Goal: Task Accomplishment & Management: Manage account settings

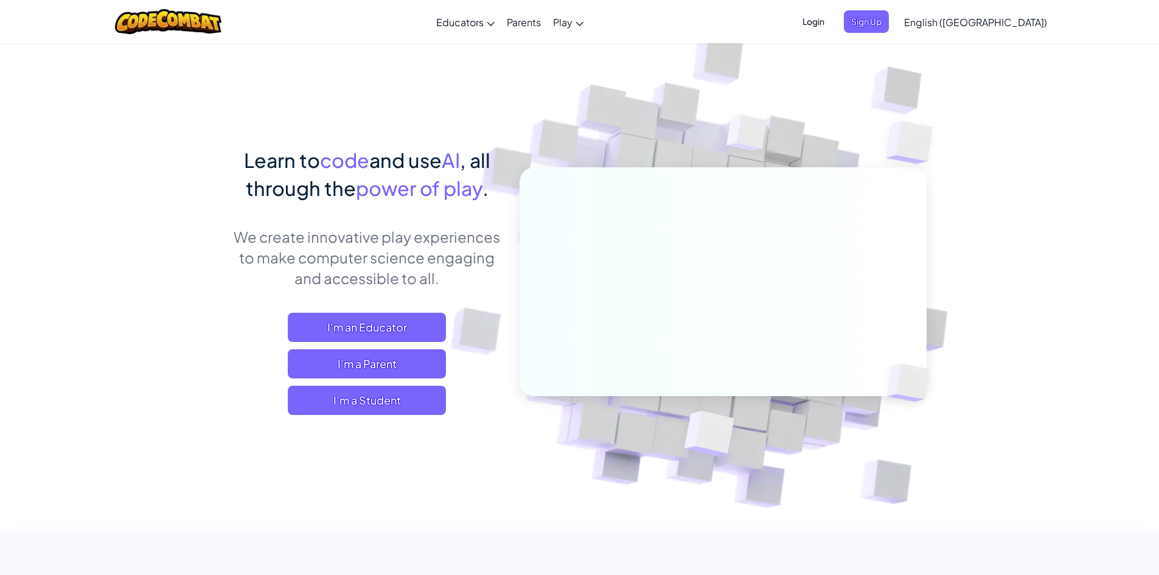
click at [832, 25] on span "Login" at bounding box center [813, 21] width 37 height 23
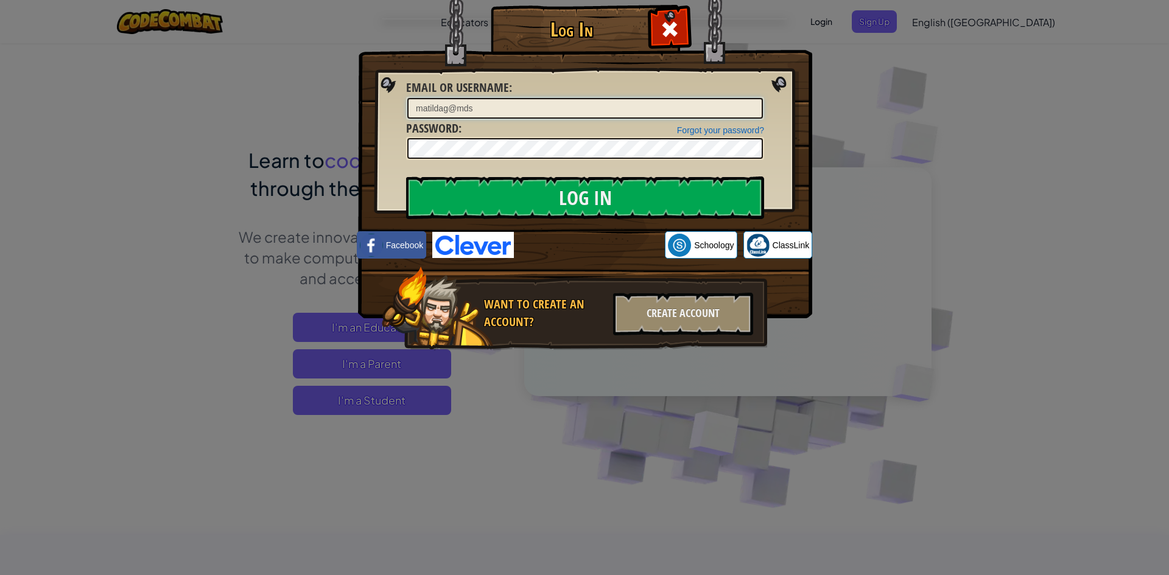
click at [507, 114] on input "matildag@mds" at bounding box center [584, 108] width 355 height 21
drag, startPoint x: 507, startPoint y: 114, endPoint x: 332, endPoint y: 106, distance: 174.9
click at [332, 106] on div "Log In Unknown Error Email or Username : [PERSON_NAME] Forgot your password? Pa…" at bounding box center [584, 287] width 1169 height 575
type input "kendallz@mds"
click at [396, 145] on div "Log In Unknown Error Email or Username : [PERSON_NAME] Forgot your password? Pa…" at bounding box center [584, 195] width 405 height 354
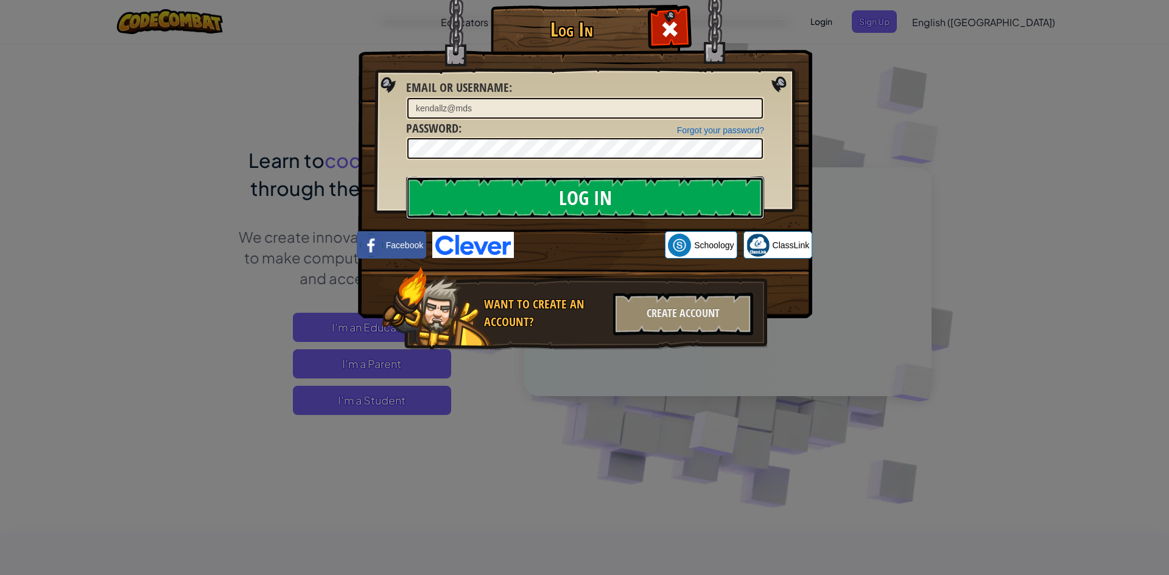
click at [439, 191] on input "Log In" at bounding box center [585, 198] width 358 height 43
